Goal: Navigation & Orientation: Find specific page/section

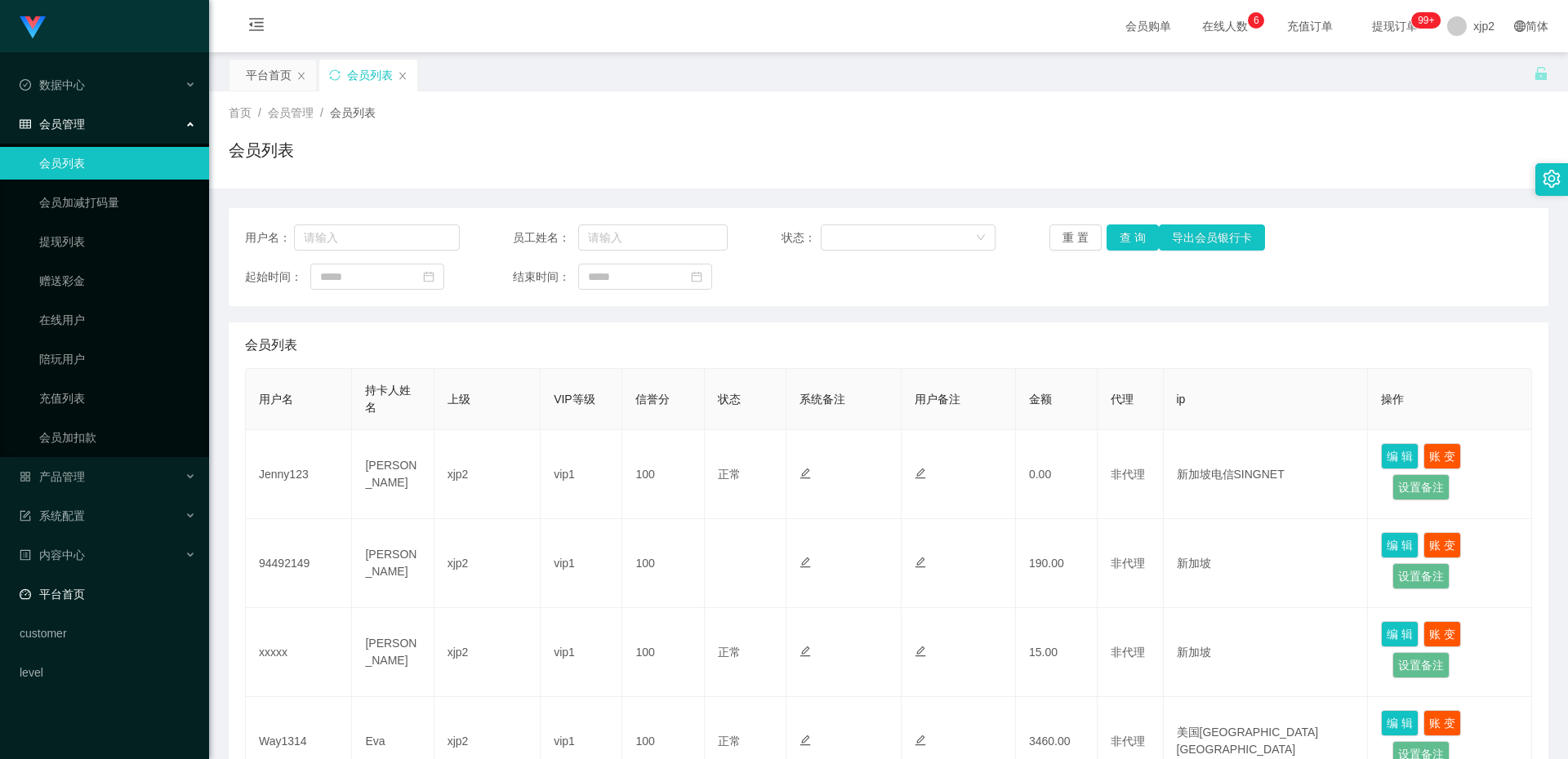
drag, startPoint x: 0, startPoint y: 0, endPoint x: 88, endPoint y: 587, distance: 593.6
click at [88, 587] on link "平台首页" at bounding box center [108, 594] width 176 height 33
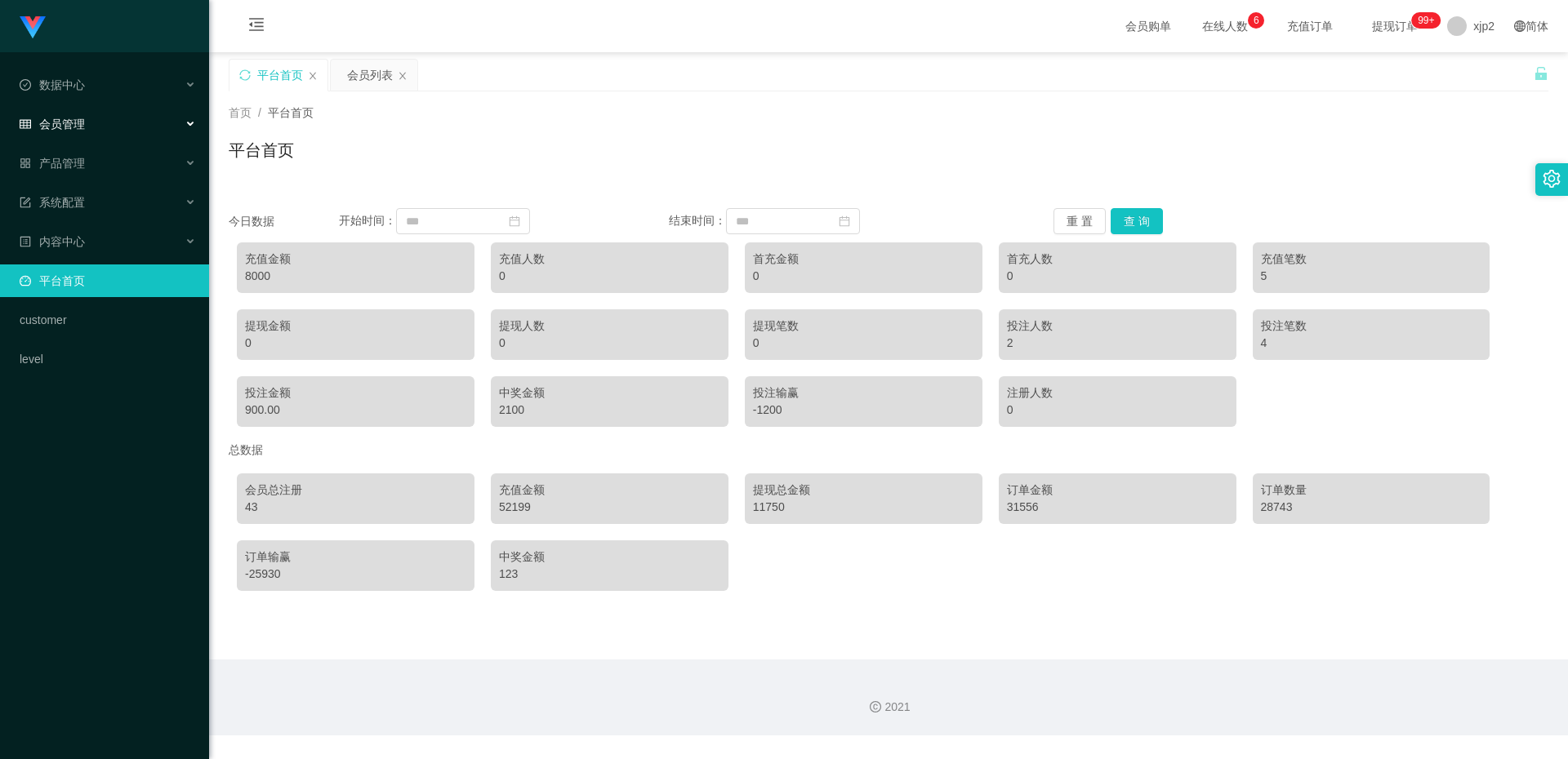
click at [55, 114] on div "会员管理" at bounding box center [104, 124] width 209 height 33
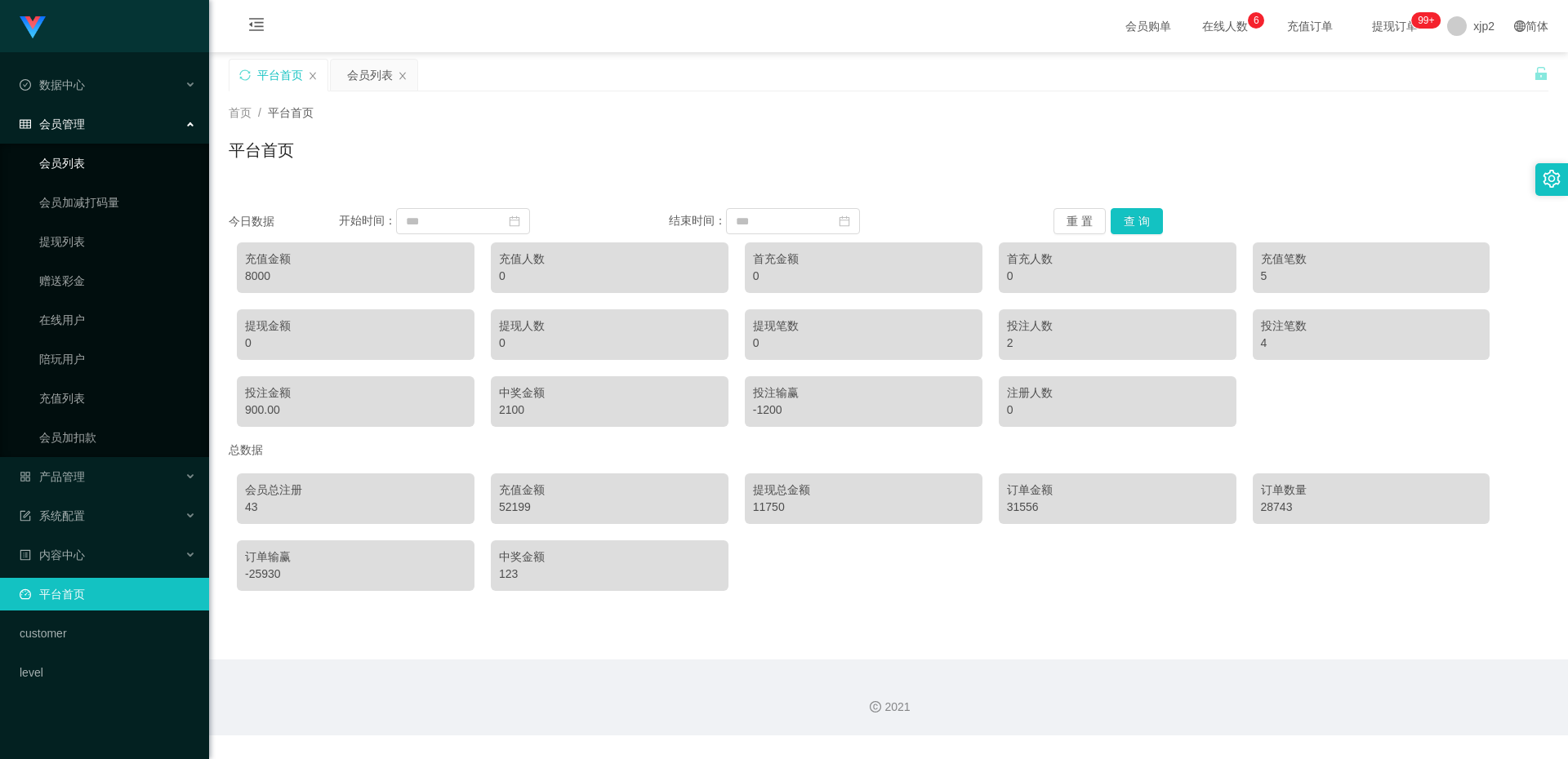
click at [92, 157] on link "会员列表" at bounding box center [117, 163] width 157 height 33
